Goal: Task Accomplishment & Management: Manage account settings

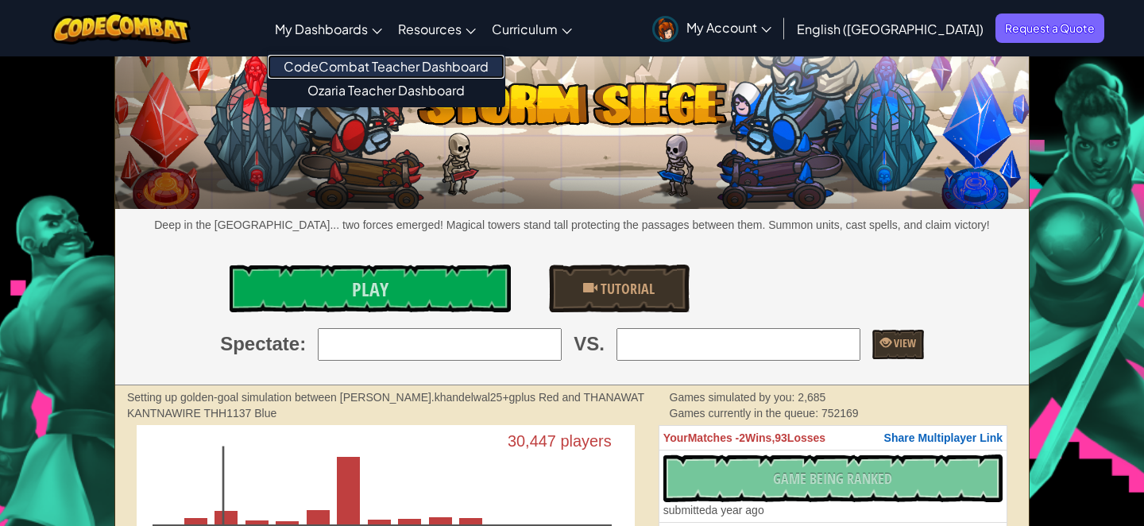
click at [420, 62] on link "CodeCombat Teacher Dashboard" at bounding box center [386, 67] width 237 height 24
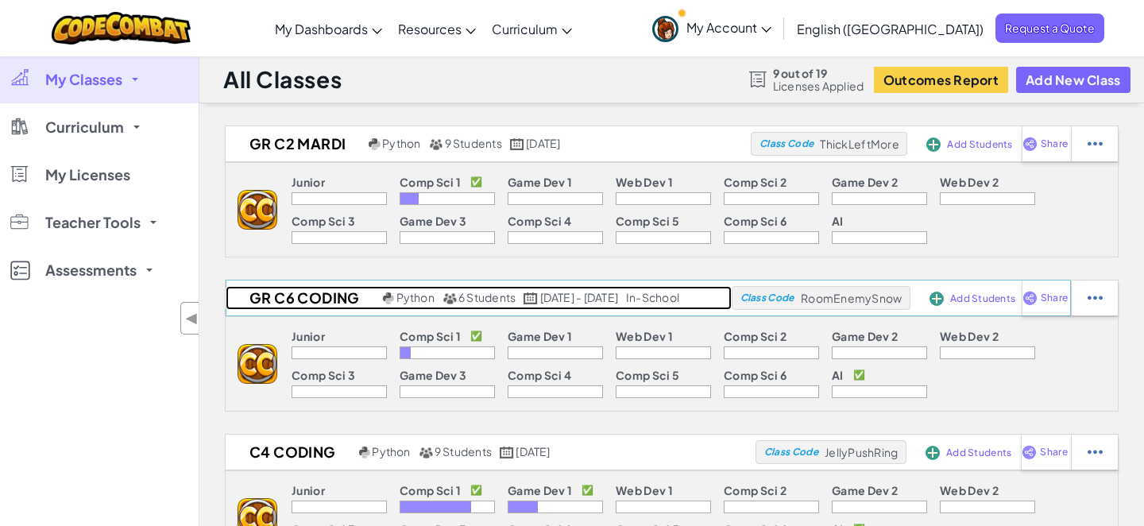
click at [292, 297] on h2 "Gr C6 Coding" at bounding box center [302, 298] width 153 height 24
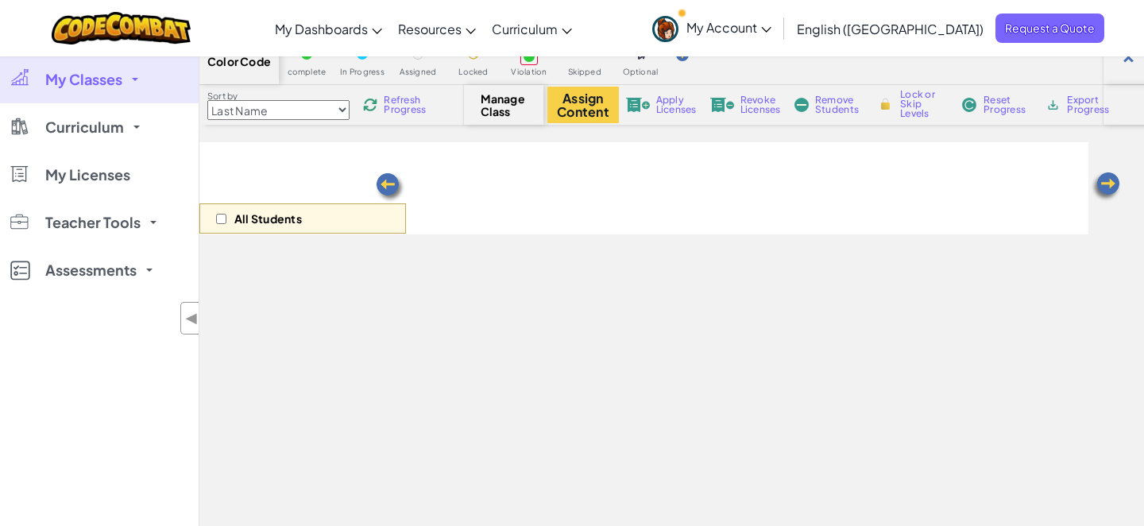
scroll to position [75, 0]
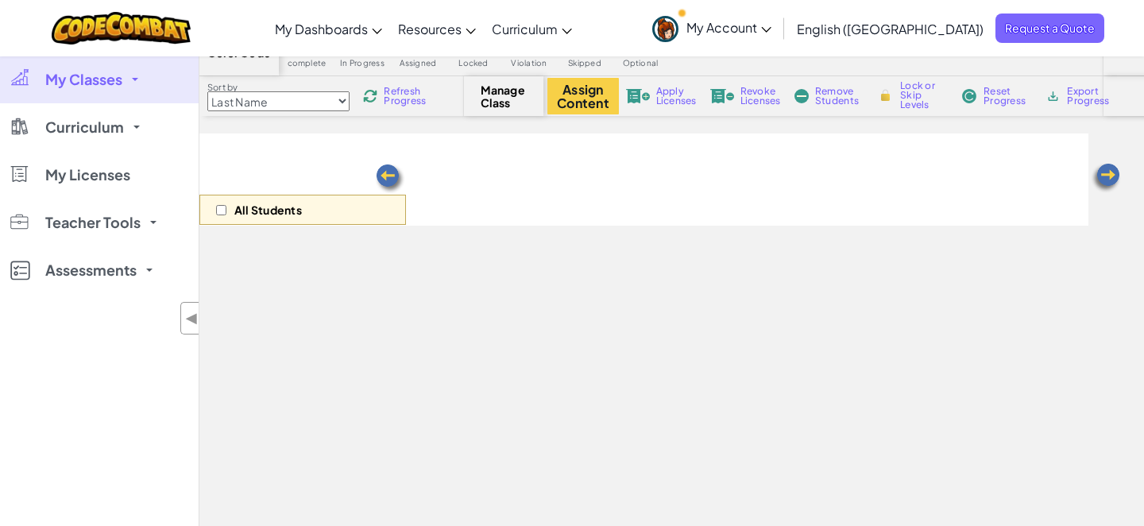
select select "560f1a9f22961295f9427742"
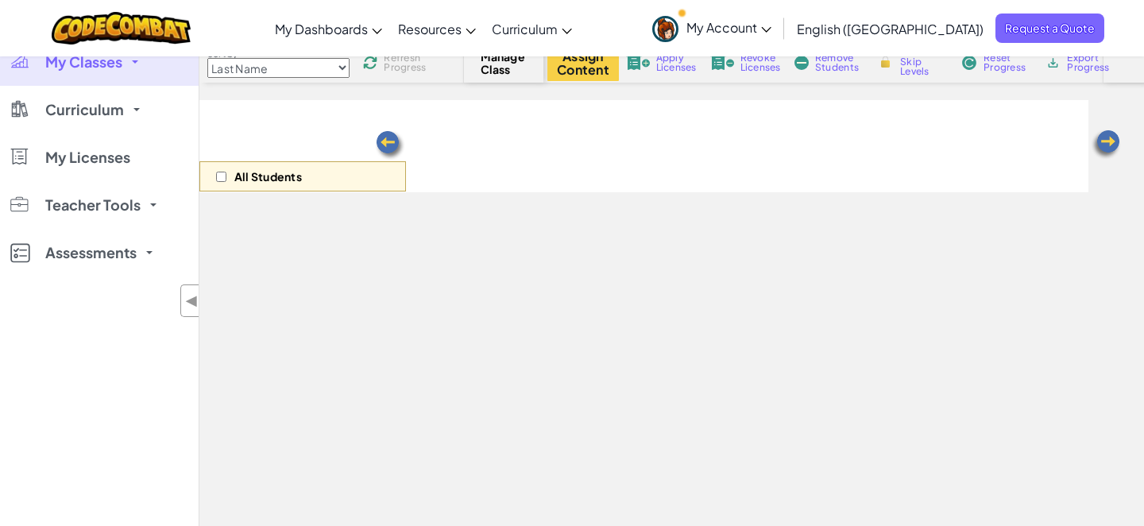
scroll to position [110, 0]
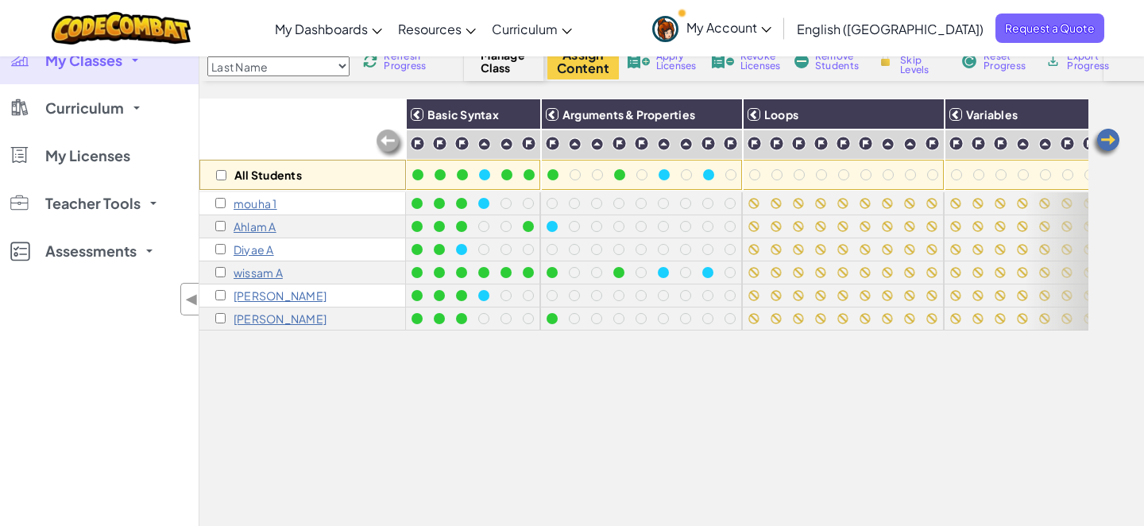
click at [290, 343] on div "All Students Basic Syntax Arguments & Properties Loops Variables mouha 1 [PERSO…" at bounding box center [643, 322] width 889 height 447
click at [249, 199] on p "mouha 1" at bounding box center [256, 203] width 44 height 13
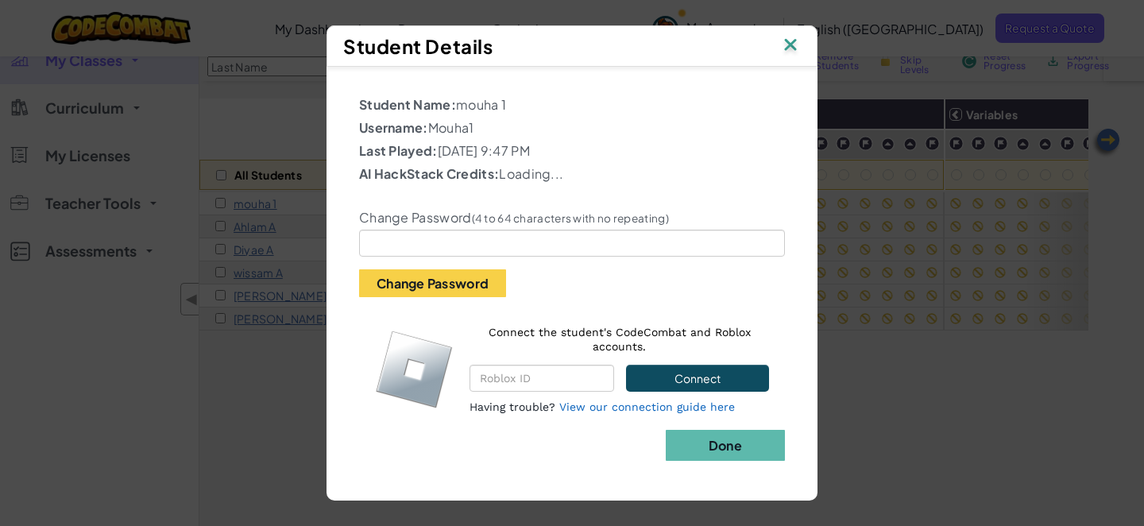
click at [455, 263] on div "Change Password (4 to 64 characters with no repeating) Change Password" at bounding box center [572, 243] width 450 height 110
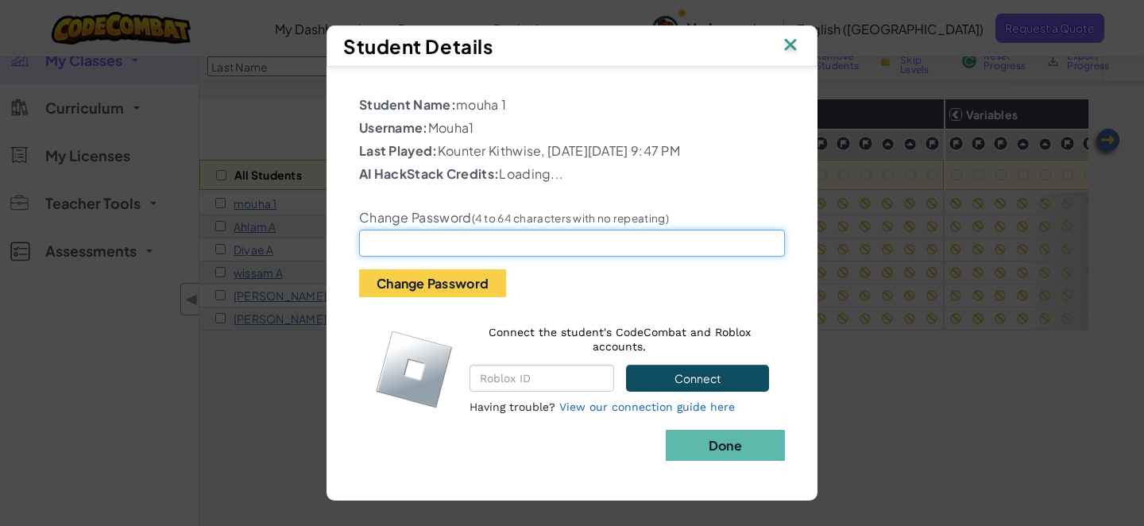
click at [434, 246] on input "text" at bounding box center [572, 243] width 426 height 27
type input "M"
click at [394, 255] on input "mouhamed123" at bounding box center [572, 243] width 426 height 27
click at [412, 257] on input "mohamed123" at bounding box center [572, 243] width 426 height 27
click at [410, 257] on input "mohammed123" at bounding box center [572, 243] width 426 height 27
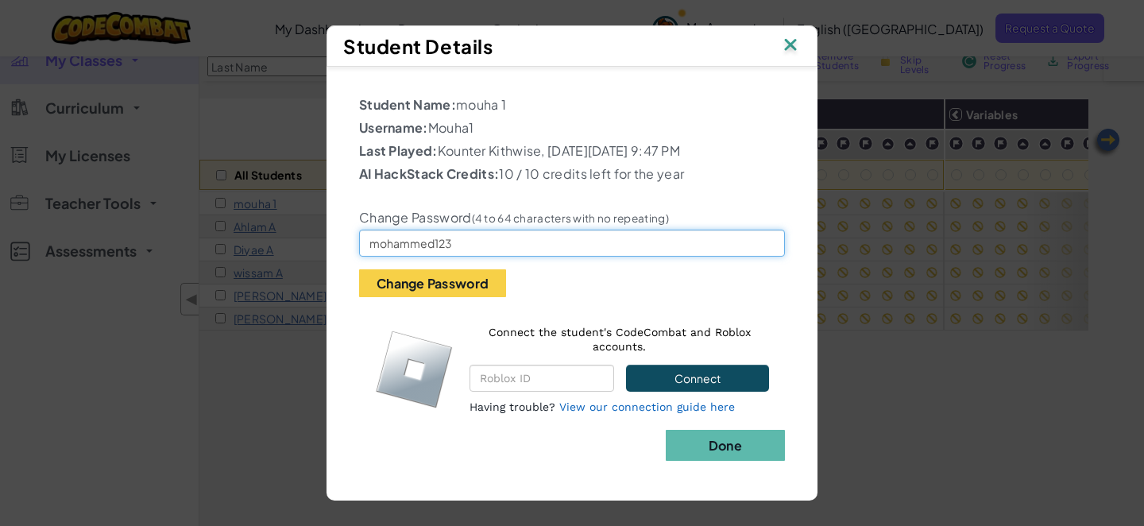
click at [410, 257] on input "mohammed123" at bounding box center [572, 243] width 426 height 27
type input "mohammed123"
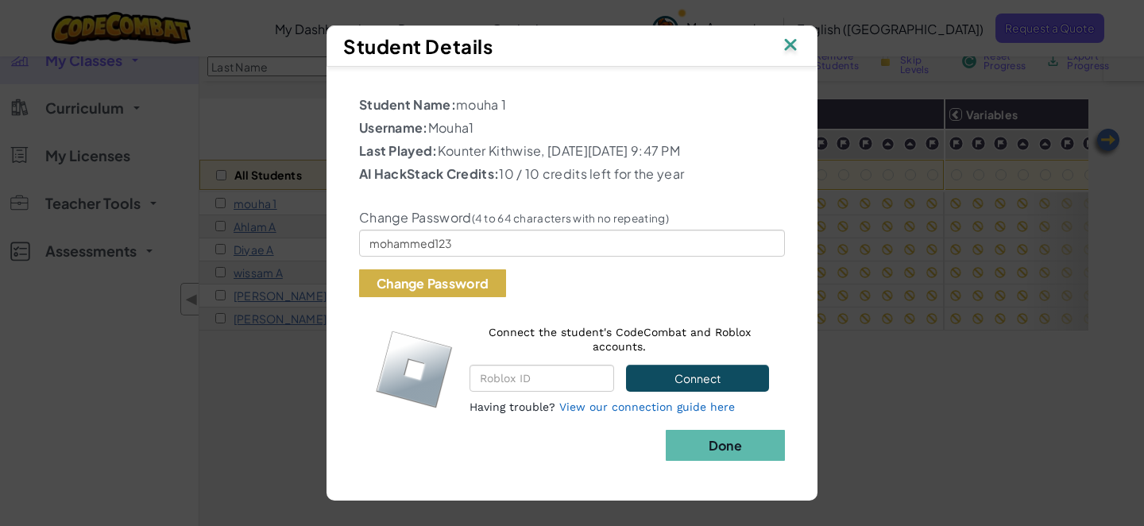
click at [423, 296] on button "Change Password" at bounding box center [432, 283] width 147 height 28
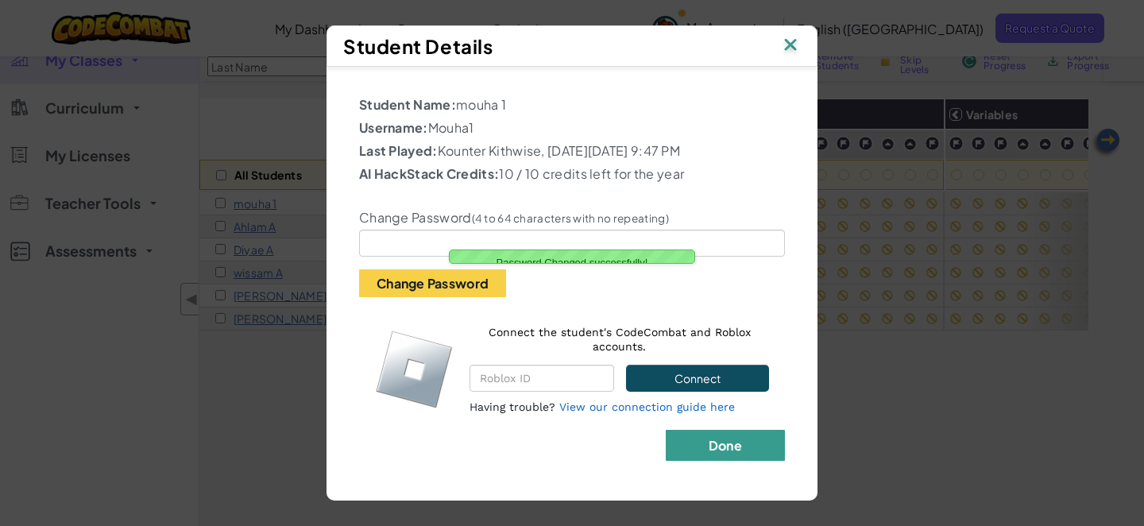
click at [711, 454] on b "Done" at bounding box center [725, 445] width 33 height 17
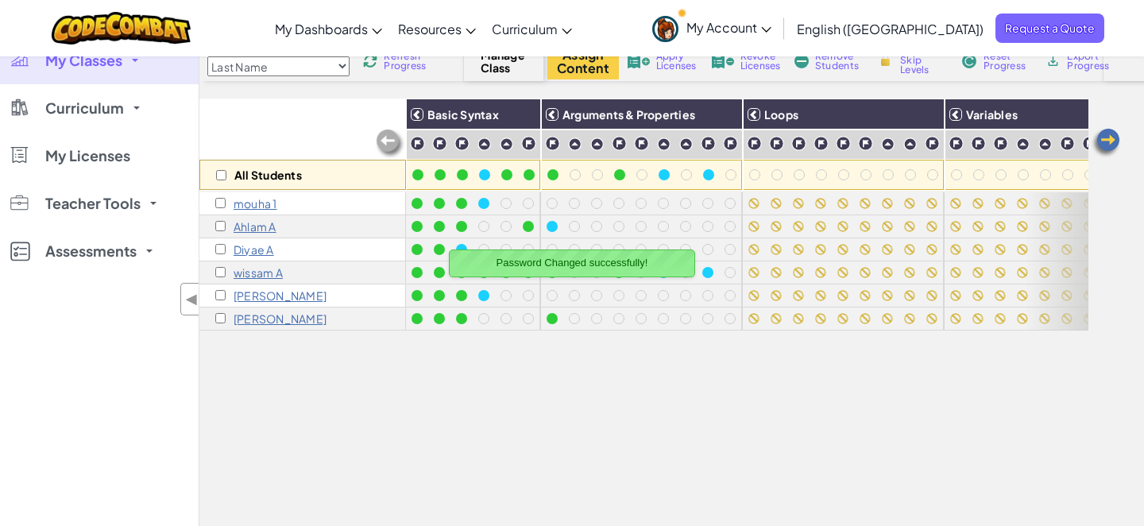
click at [248, 202] on p "mouha 1" at bounding box center [256, 203] width 44 height 13
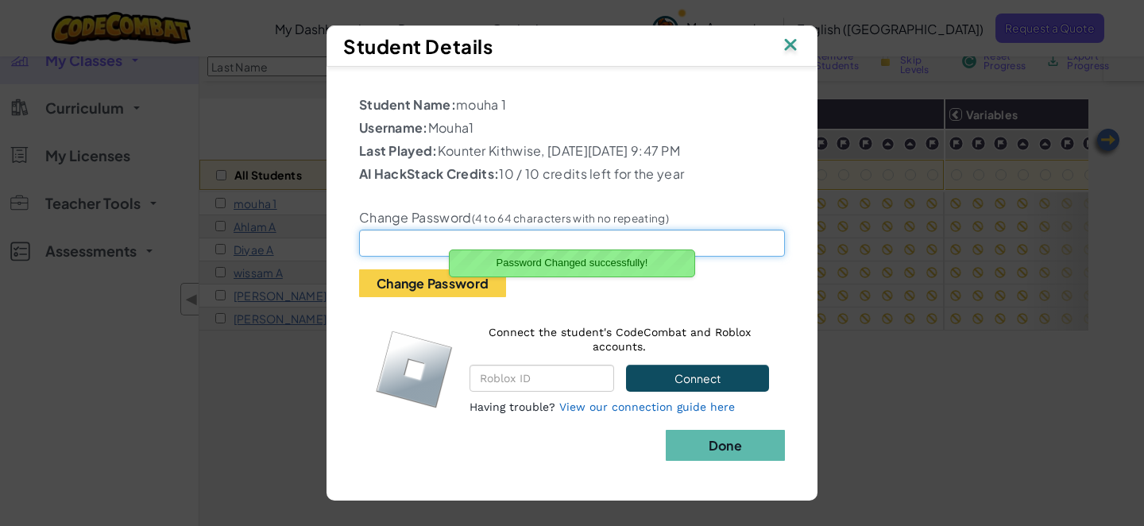
click at [390, 257] on input "text" at bounding box center [572, 243] width 426 height 27
paste input "mohammed123"
type input "mohammed123"
click at [645, 297] on div "Change Password (4 to 64 characters with no repeating) mohammed123 Change Passw…" at bounding box center [572, 243] width 450 height 110
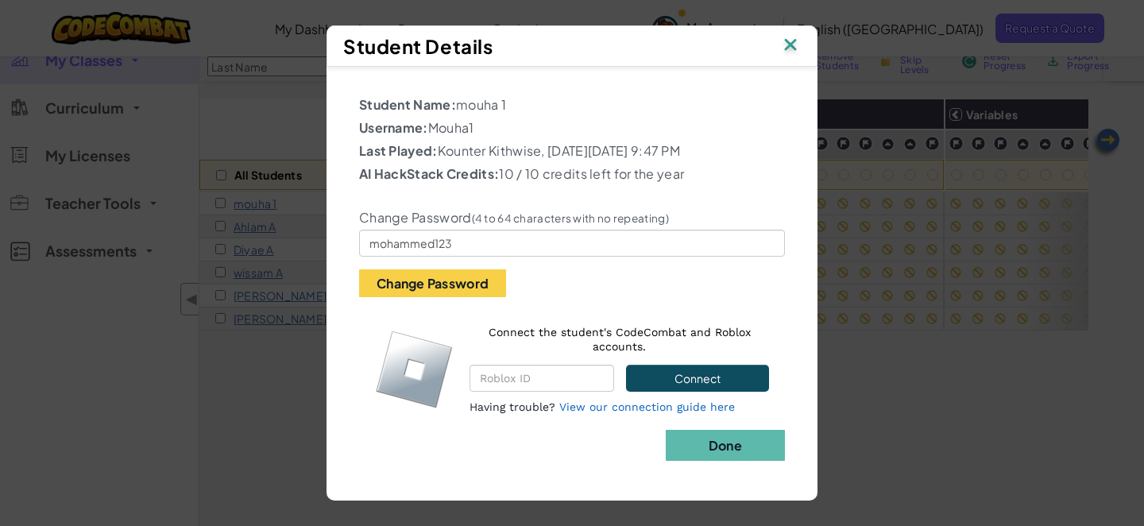
click at [444, 141] on p "Last Played: Kounter Kithwise, [DATE][DATE] 9:47 PM" at bounding box center [572, 150] width 426 height 19
click at [784, 37] on img at bounding box center [790, 46] width 21 height 24
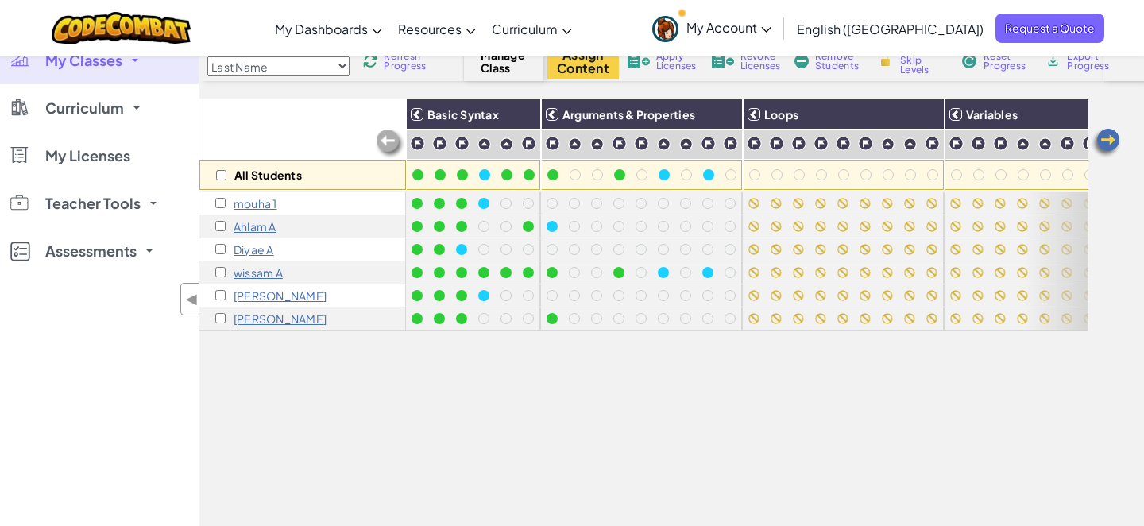
click at [772, 21] on span "My Account" at bounding box center [729, 27] width 85 height 17
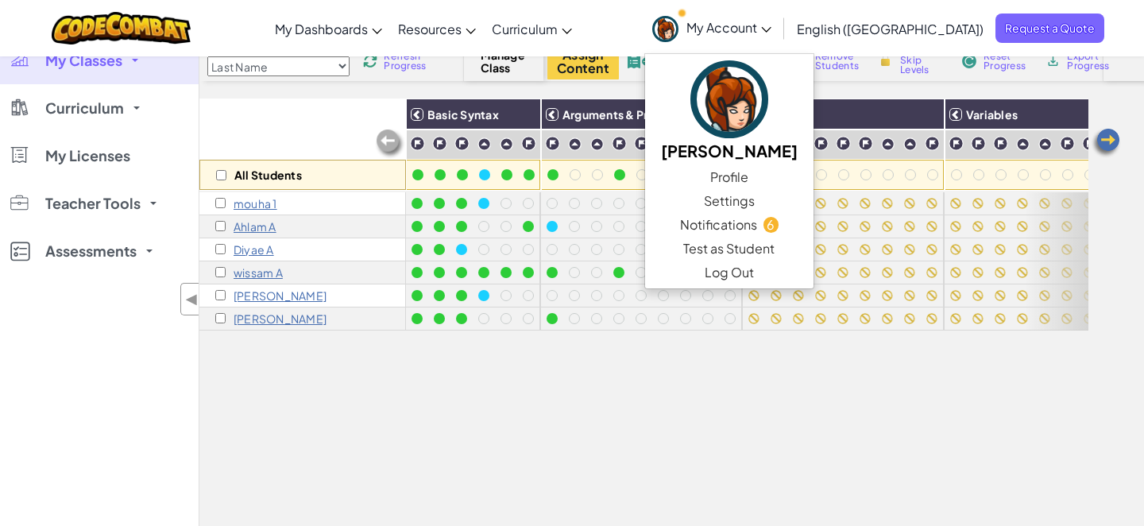
scroll to position [0, 0]
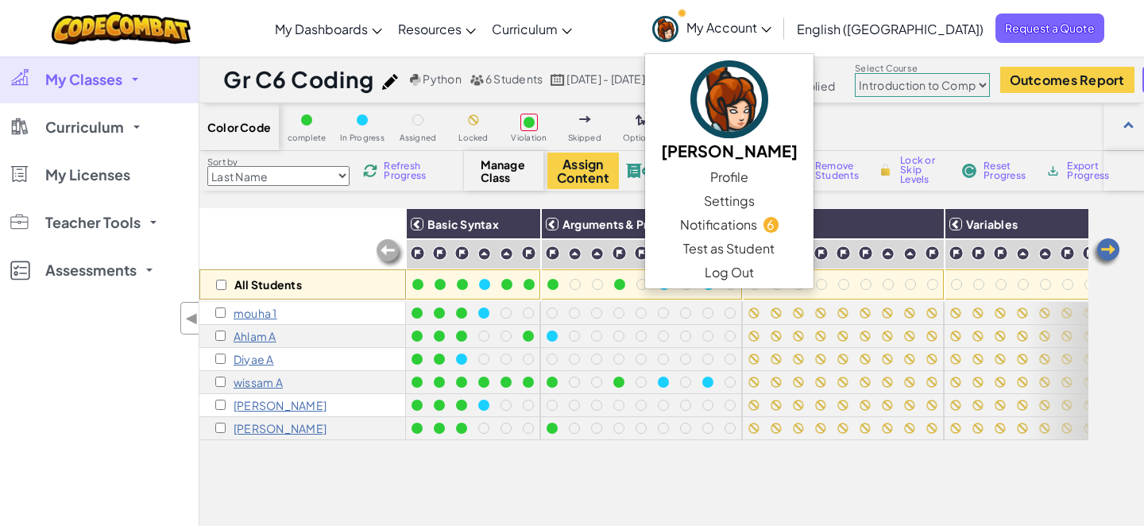
click at [393, 81] on img at bounding box center [390, 82] width 16 height 16
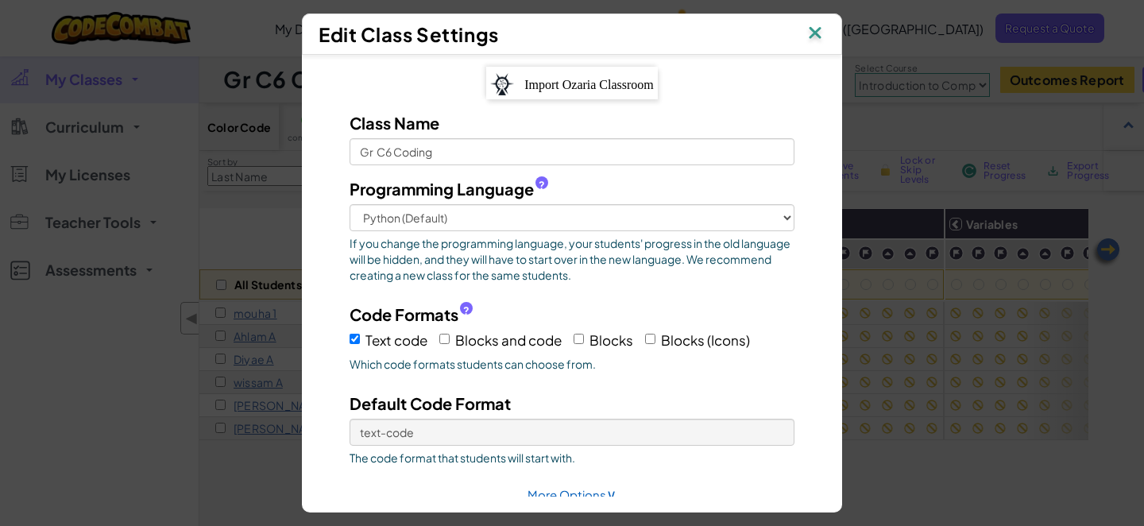
scroll to position [64, 0]
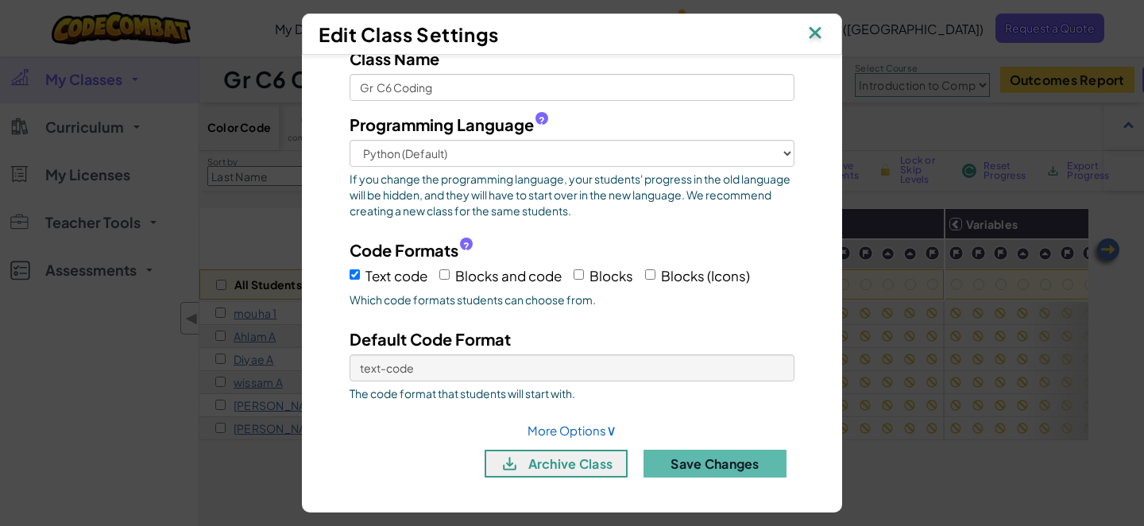
click at [815, 30] on img at bounding box center [815, 34] width 21 height 24
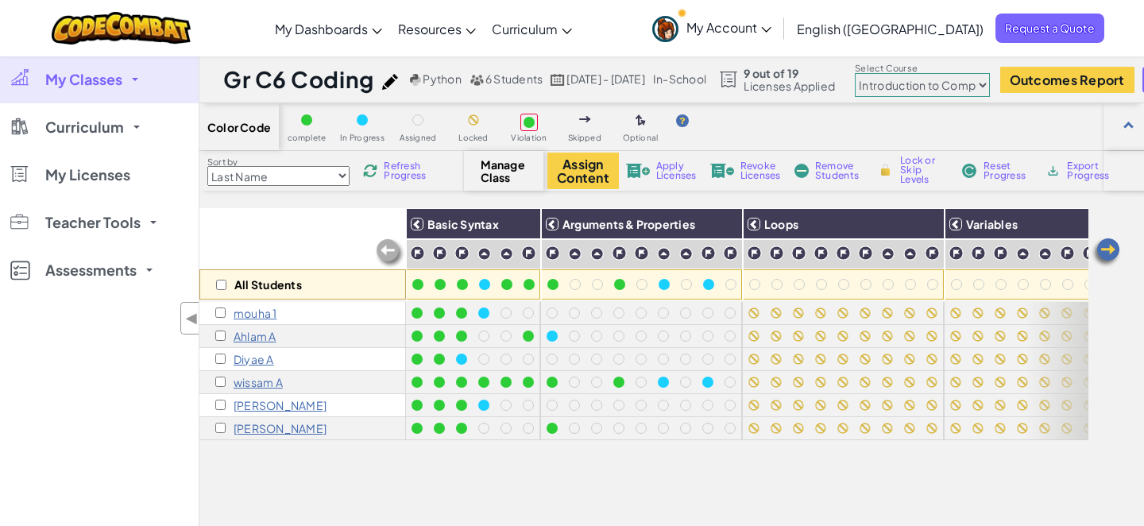
click at [1059, 170] on img at bounding box center [1053, 171] width 15 height 14
